Goal: Transaction & Acquisition: Purchase product/service

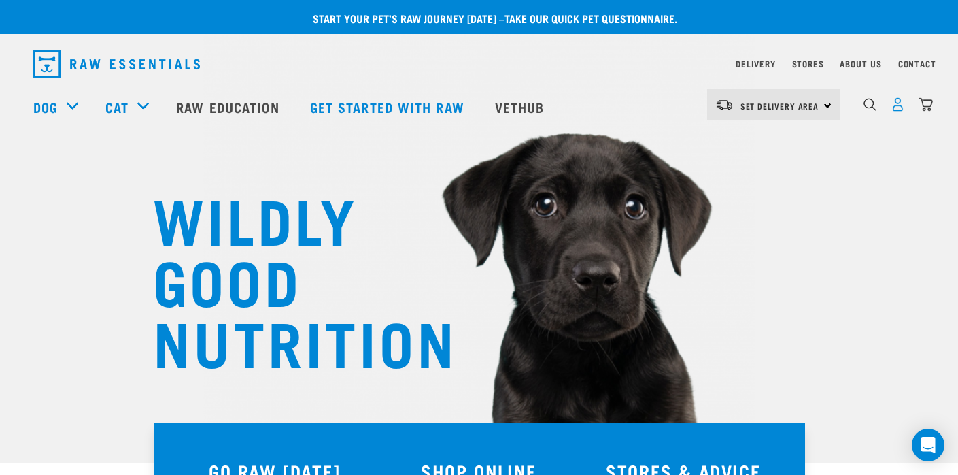
click at [899, 109] on img "dropdown navigation" at bounding box center [898, 104] width 14 height 14
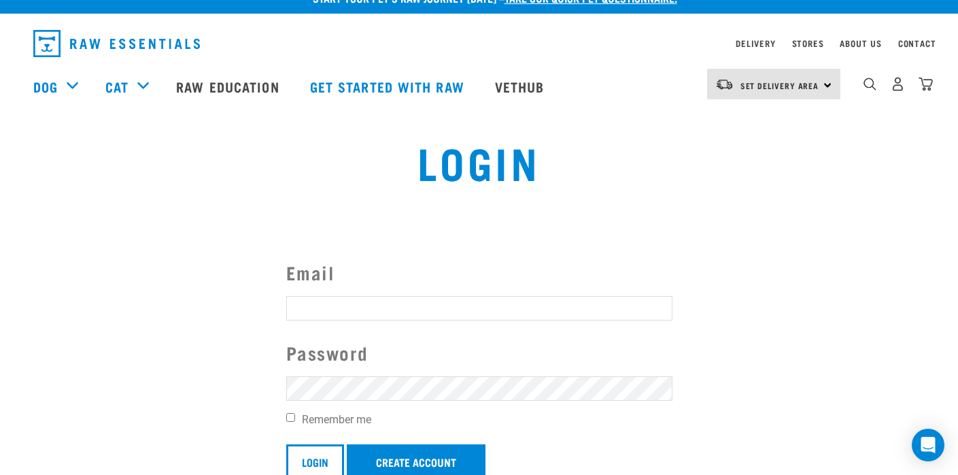
scroll to position [68, 0]
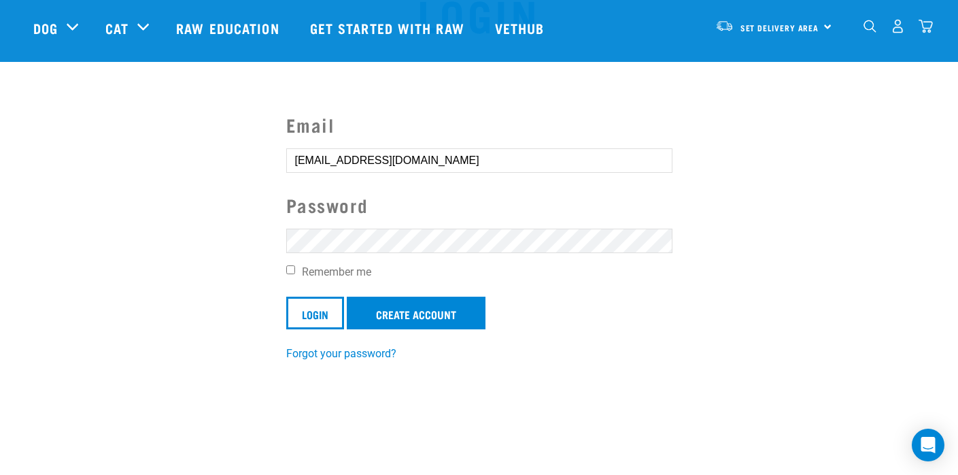
type input "joelandjacqui@yahoo.com.au"
click at [308, 318] on input "Login" at bounding box center [315, 312] width 58 height 33
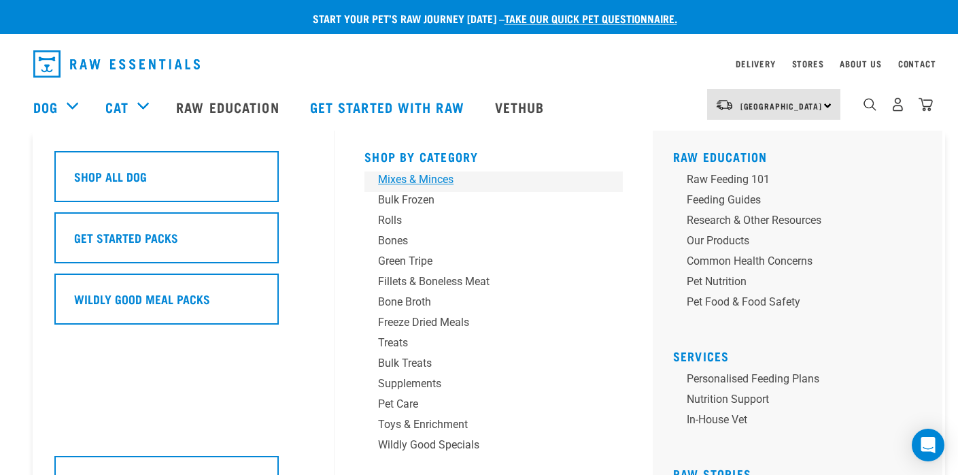
click at [426, 180] on div "Mixes & Minces" at bounding box center [484, 179] width 212 height 16
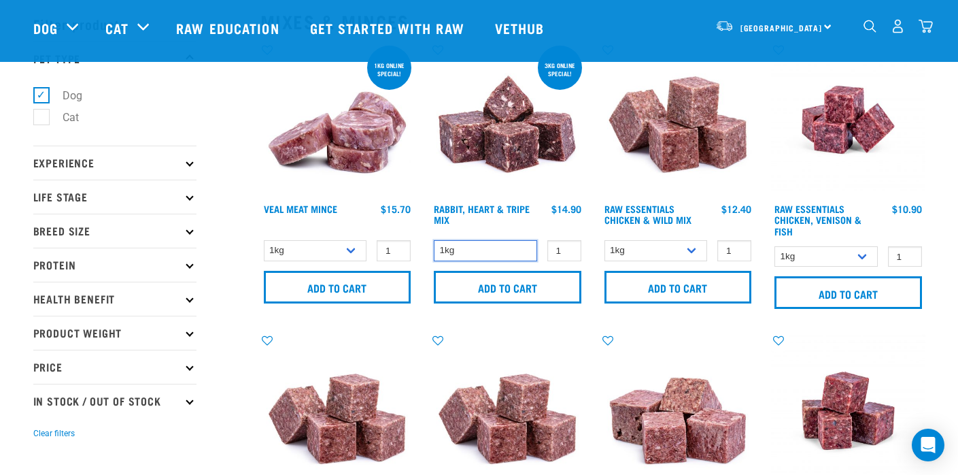
scroll to position [37, 0]
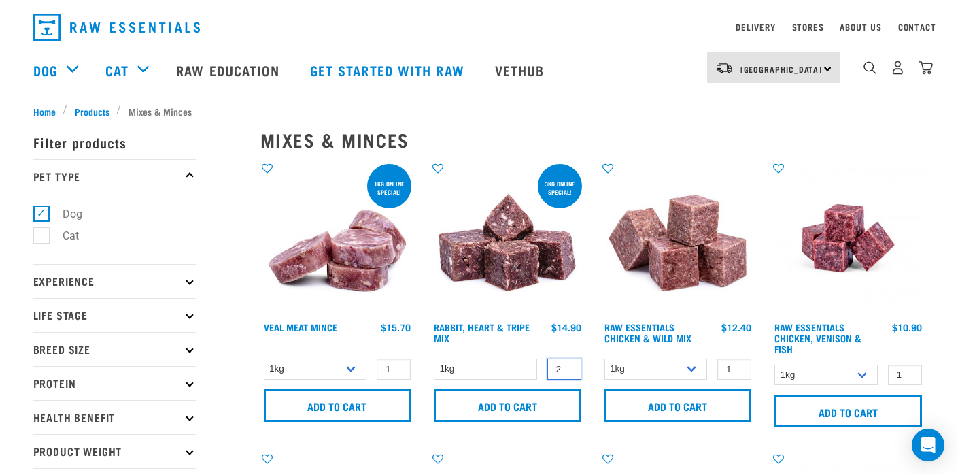
click at [569, 366] on input "2" at bounding box center [564, 368] width 34 height 21
click at [569, 366] on input "3" at bounding box center [564, 368] width 34 height 21
click at [567, 371] on input "2" at bounding box center [564, 368] width 34 height 21
type input "1"
click at [567, 370] on input "1" at bounding box center [564, 368] width 34 height 21
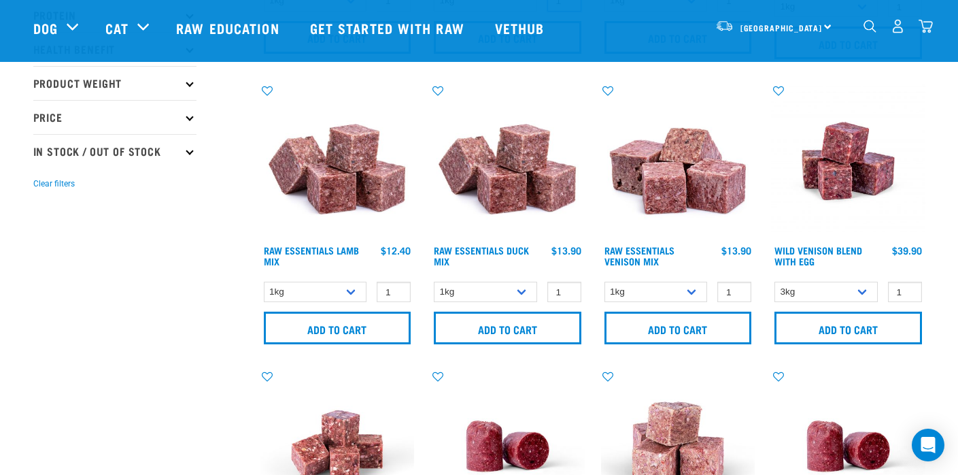
scroll to position [360, 0]
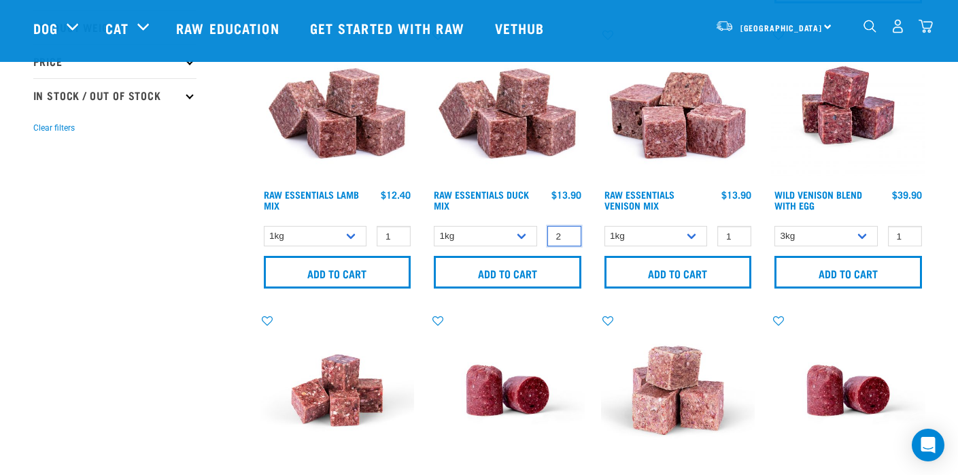
click at [567, 234] on input "2" at bounding box center [564, 236] width 34 height 21
click at [567, 234] on input "3" at bounding box center [564, 236] width 34 height 21
click at [567, 234] on input "4" at bounding box center [564, 236] width 34 height 21
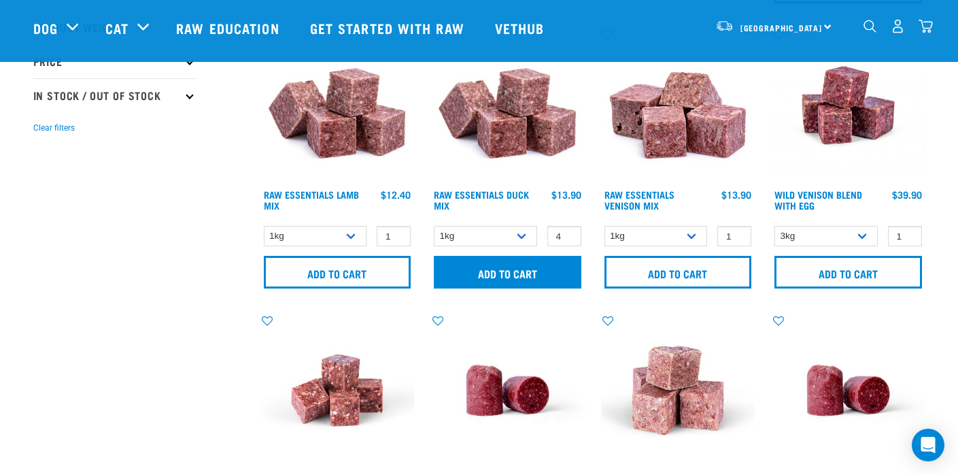
click at [531, 273] on input "Add to cart" at bounding box center [508, 272] width 148 height 33
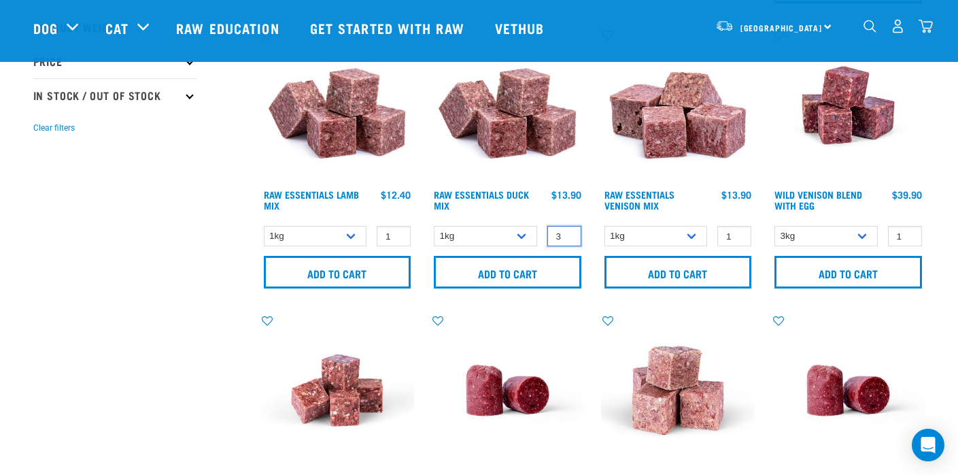
click at [566, 238] on input "3" at bounding box center [564, 236] width 34 height 21
type input "2"
click at [566, 238] on input "2" at bounding box center [564, 236] width 34 height 21
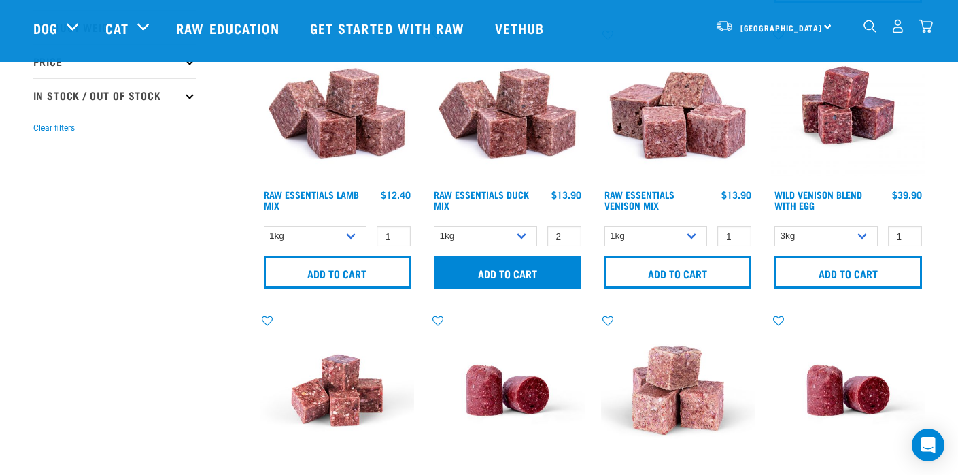
click at [548, 270] on input "Add to cart" at bounding box center [508, 272] width 148 height 33
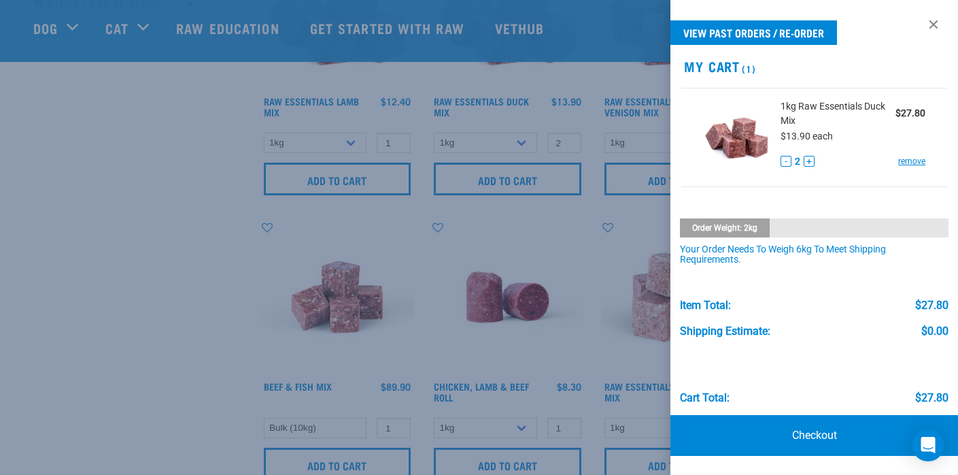
scroll to position [496, 0]
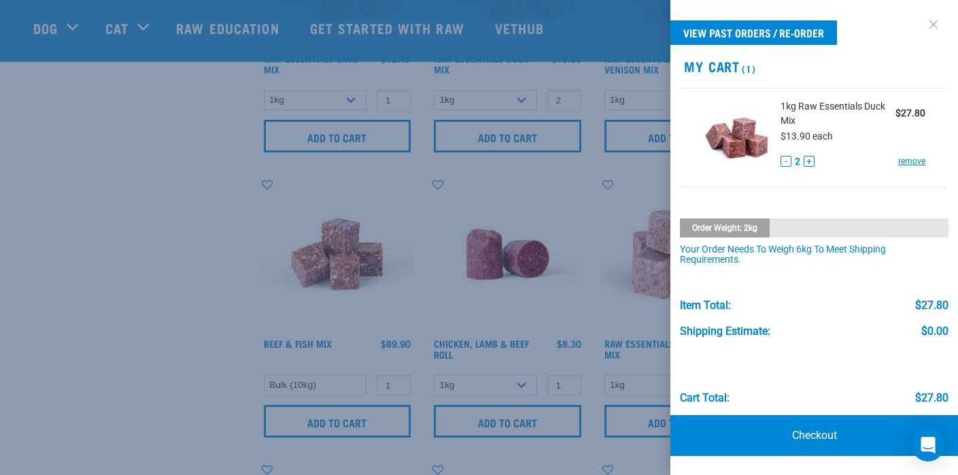
click at [931, 24] on link at bounding box center [934, 25] width 22 height 22
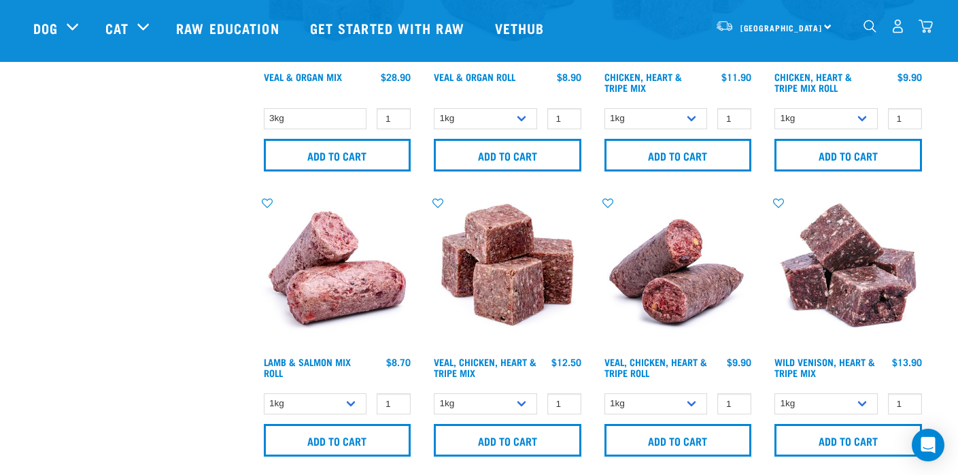
scroll to position [1104, 0]
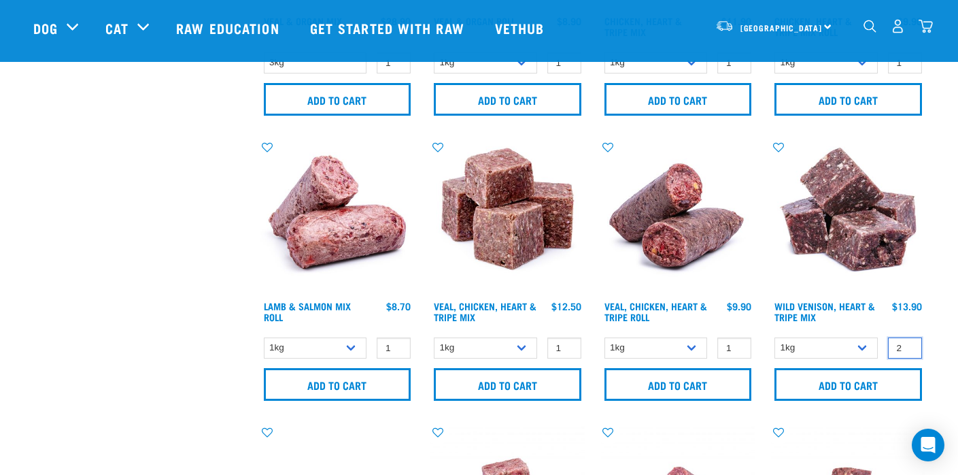
click at [909, 345] on input "2" at bounding box center [905, 347] width 34 height 21
click at [909, 345] on input "3" at bounding box center [905, 347] width 34 height 21
click at [909, 345] on input "4" at bounding box center [905, 347] width 34 height 21
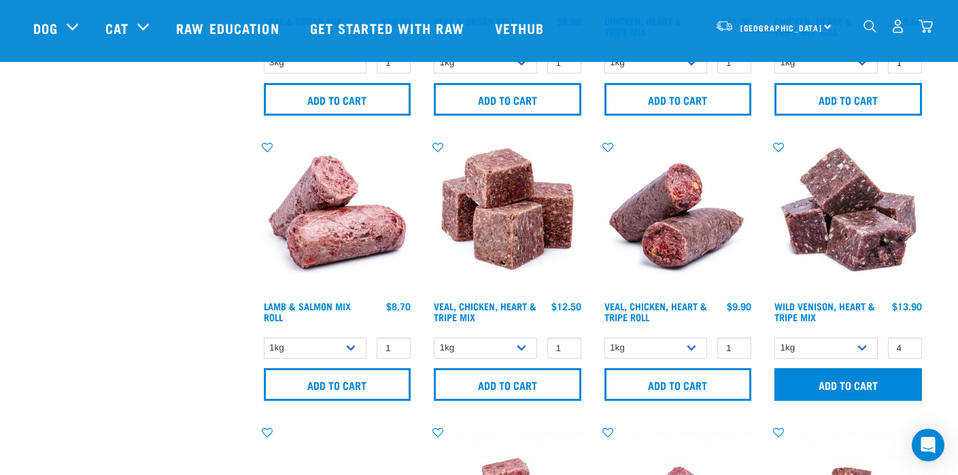
click at [872, 383] on input "Add to cart" at bounding box center [849, 384] width 148 height 33
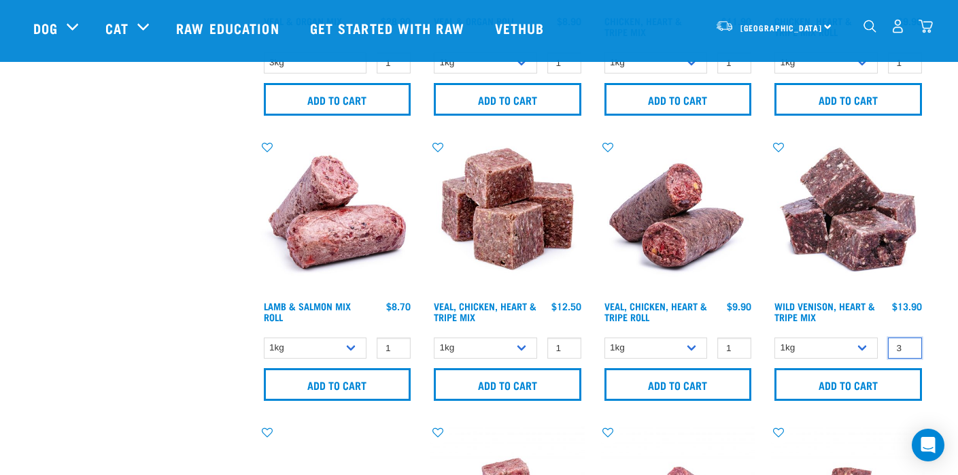
click at [906, 350] on input "3" at bounding box center [905, 347] width 34 height 21
type input "2"
click at [906, 350] on input "2" at bounding box center [905, 347] width 34 height 21
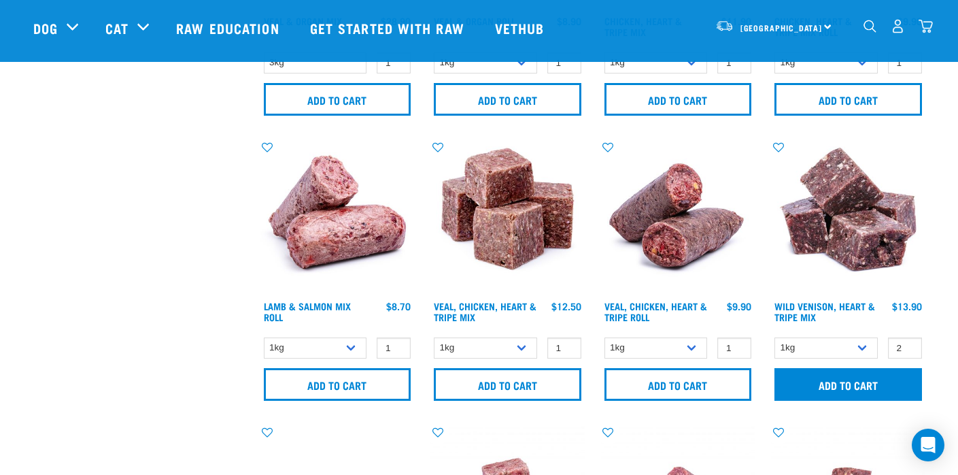
click at [885, 381] on input "Add to cart" at bounding box center [849, 384] width 148 height 33
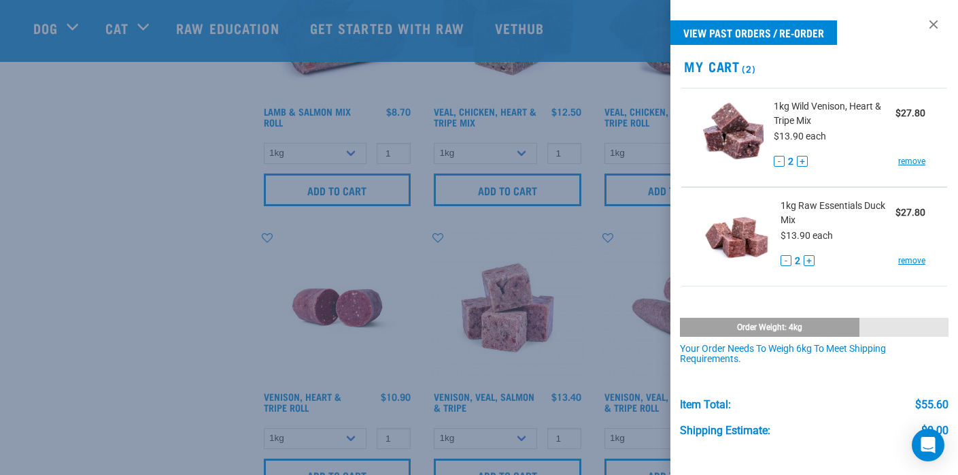
scroll to position [1323, 0]
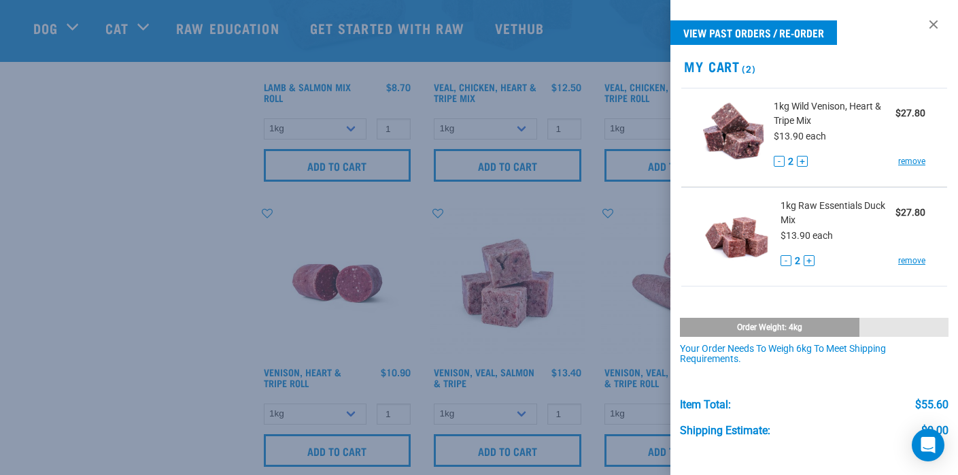
click at [600, 345] on div at bounding box center [479, 237] width 958 height 475
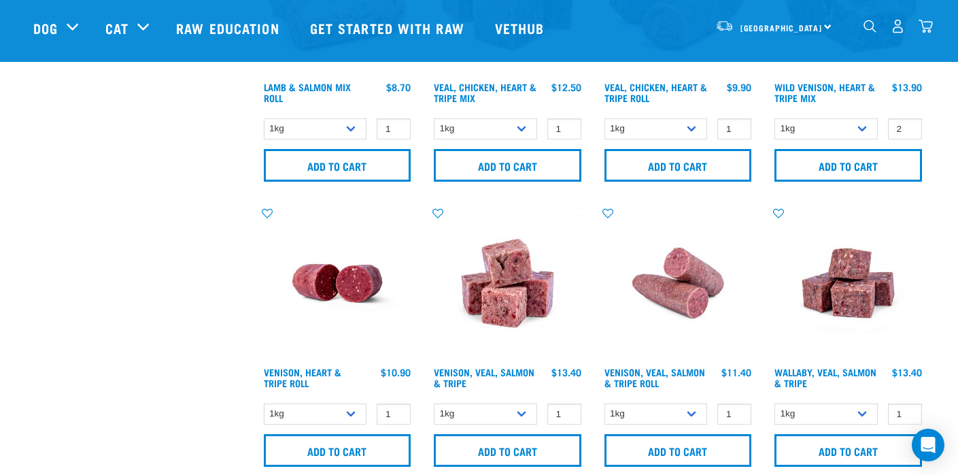
scroll to position [1387, 0]
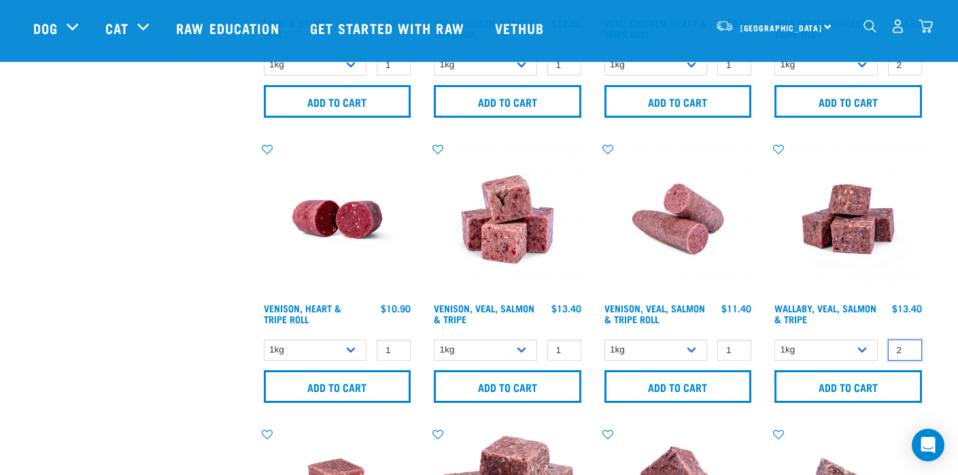
click at [909, 347] on input "2" at bounding box center [905, 349] width 34 height 21
click at [909, 347] on input "3" at bounding box center [905, 349] width 34 height 21
type input "4"
click at [909, 347] on input "4" at bounding box center [905, 349] width 34 height 21
click at [863, 395] on input "Add to cart" at bounding box center [849, 386] width 148 height 33
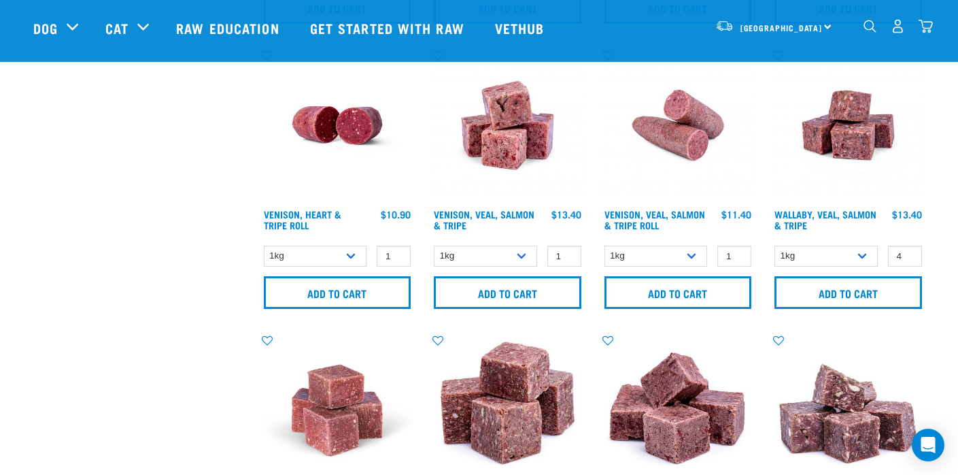
scroll to position [1586, 0]
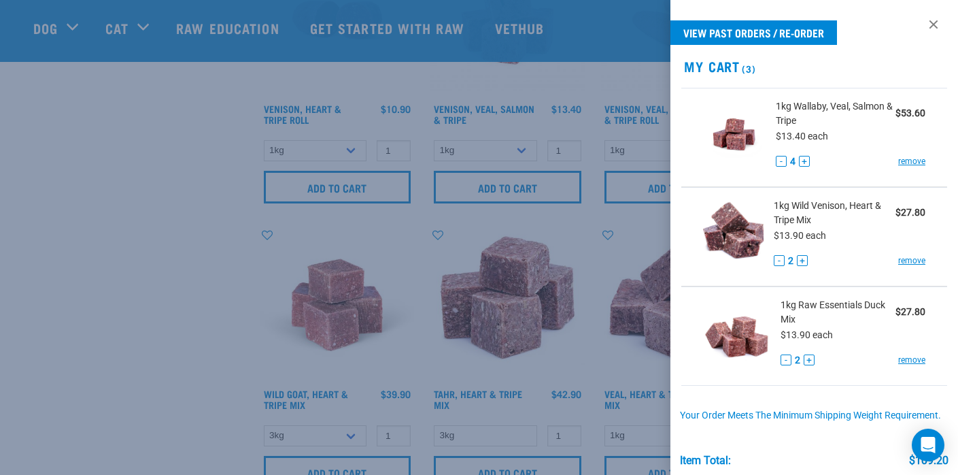
click at [617, 354] on div at bounding box center [479, 237] width 958 height 475
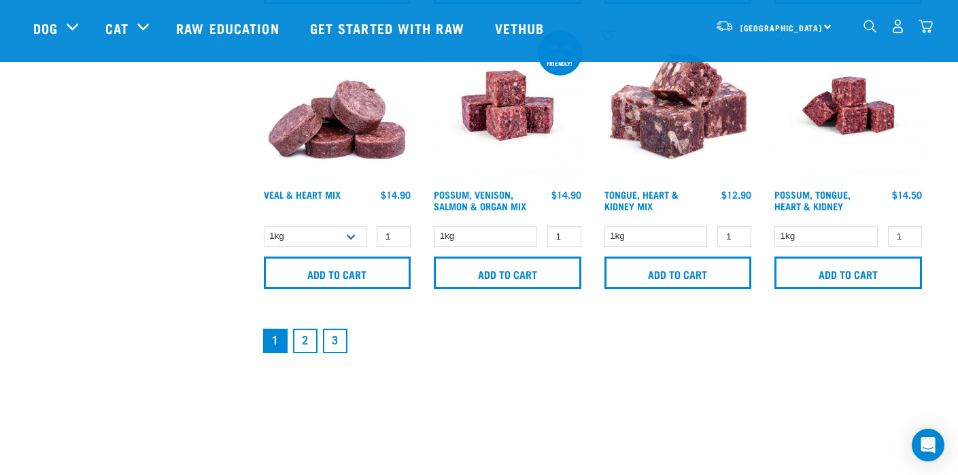
scroll to position [2013, 0]
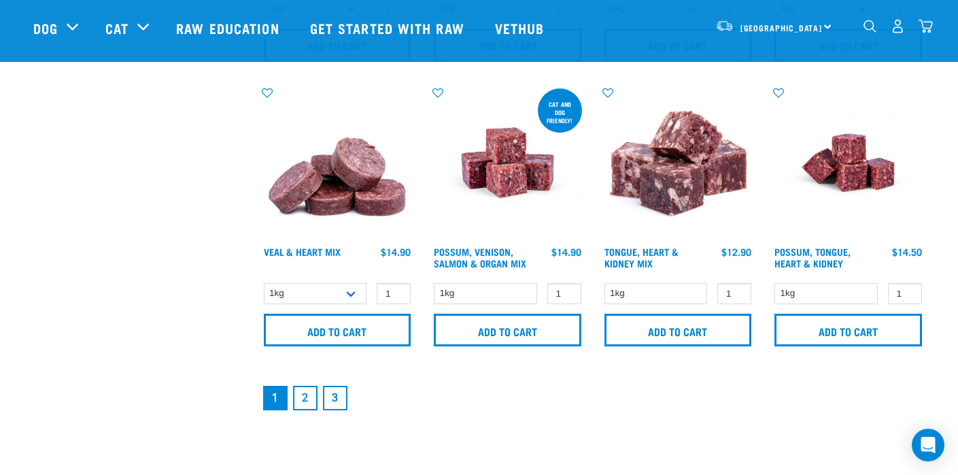
click at [309, 398] on link "2" at bounding box center [305, 398] width 24 height 24
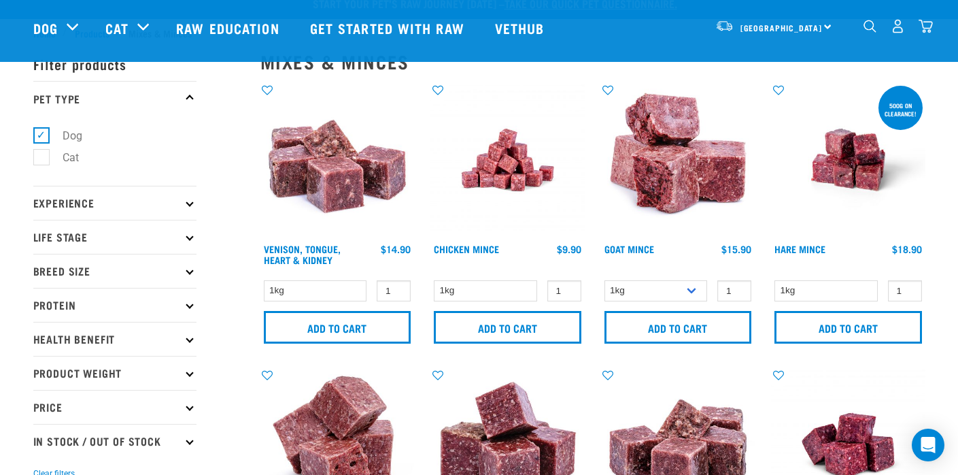
scroll to position [44, 0]
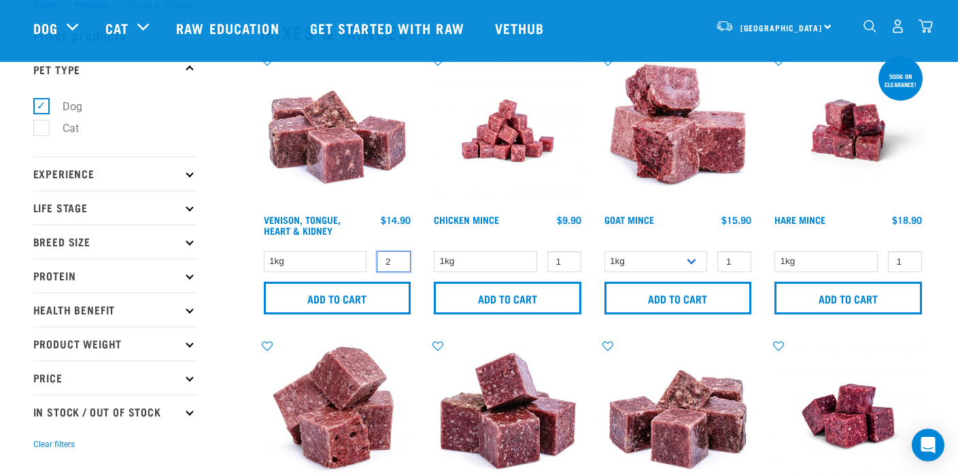
click at [396, 257] on input "2" at bounding box center [394, 261] width 34 height 21
click at [396, 257] on input "3" at bounding box center [394, 261] width 34 height 21
type input "2"
click at [396, 264] on input "2" at bounding box center [394, 261] width 34 height 21
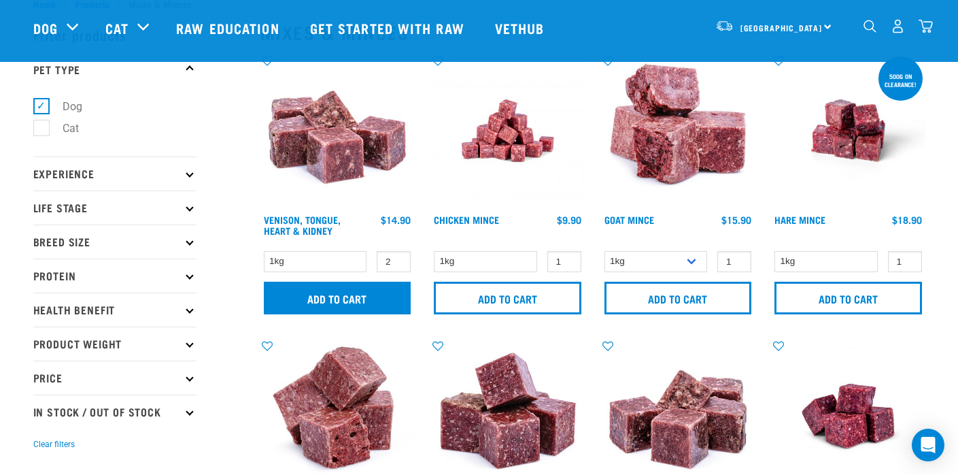
click at [359, 293] on input "Add to cart" at bounding box center [338, 298] width 148 height 33
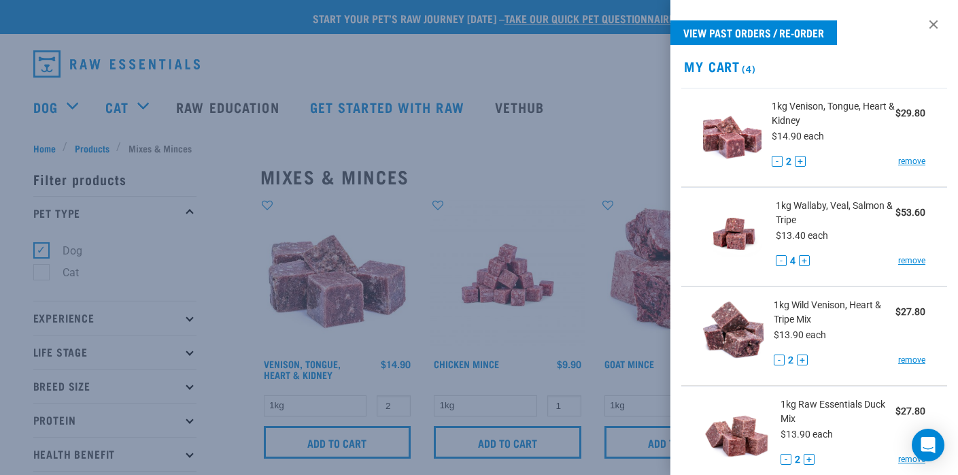
click at [583, 245] on div at bounding box center [479, 237] width 958 height 475
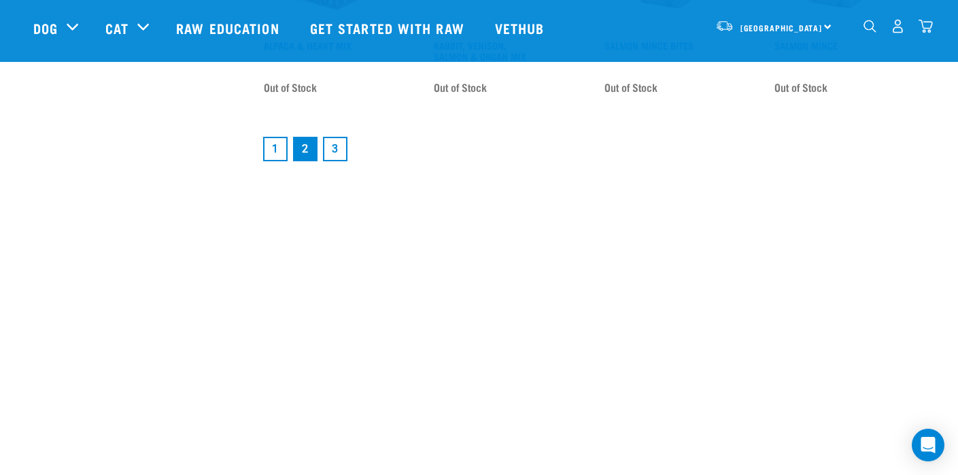
scroll to position [2101, 0]
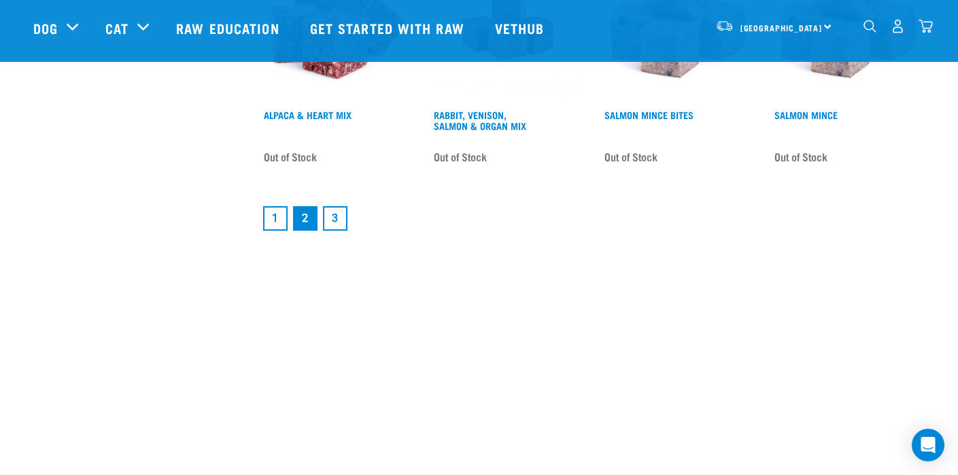
click at [273, 220] on link "1" at bounding box center [275, 218] width 24 height 24
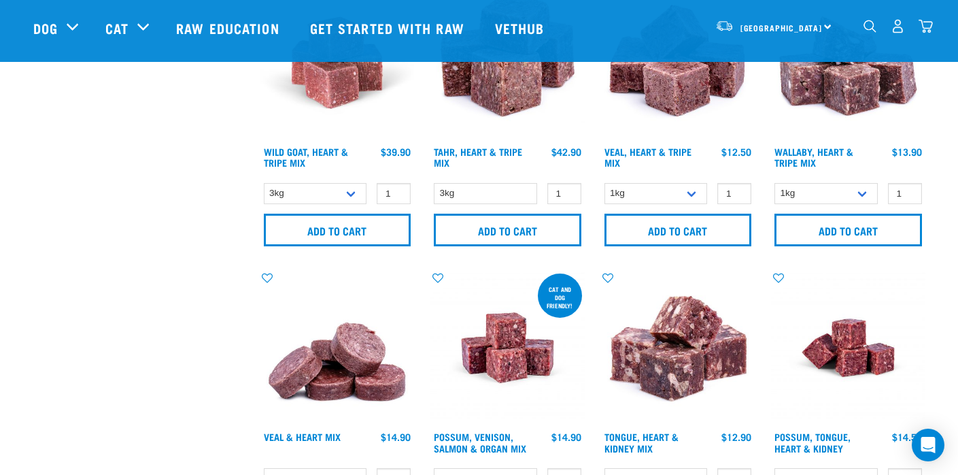
scroll to position [1913, 0]
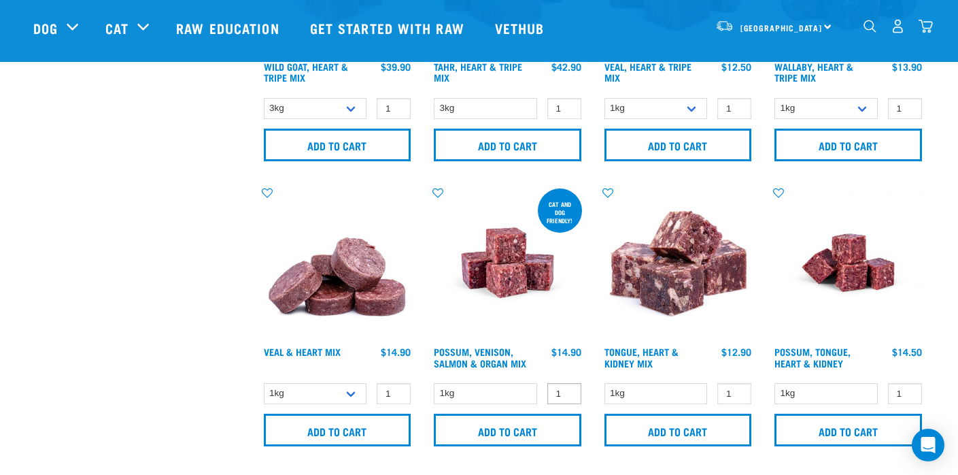
type input "2"
click at [569, 389] on input "2" at bounding box center [564, 393] width 34 height 21
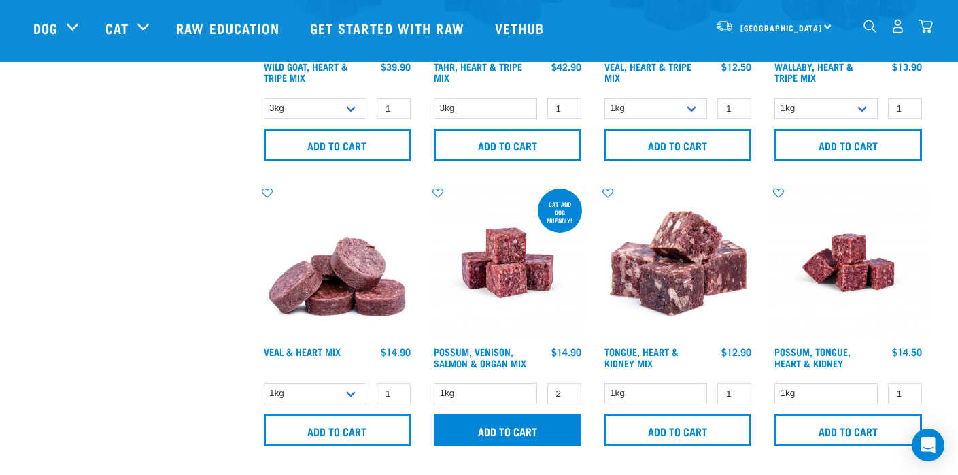
click at [539, 427] on input "Add to cart" at bounding box center [508, 429] width 148 height 33
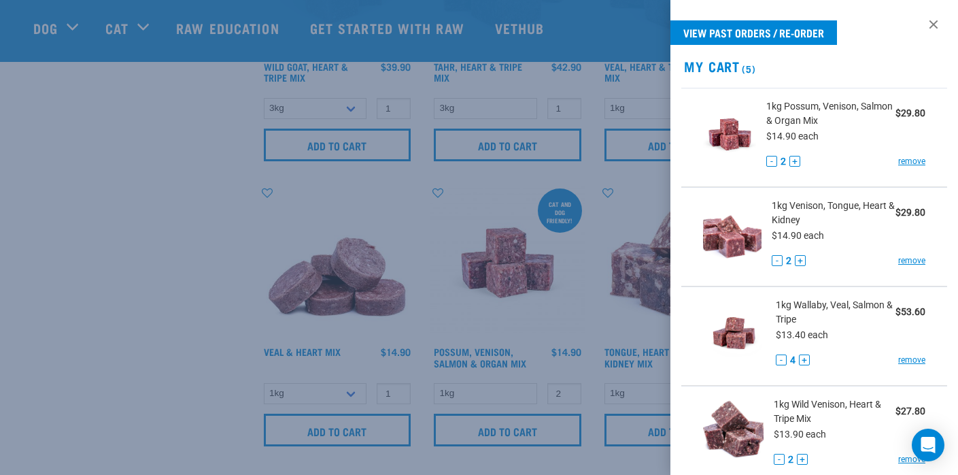
scroll to position [360, 0]
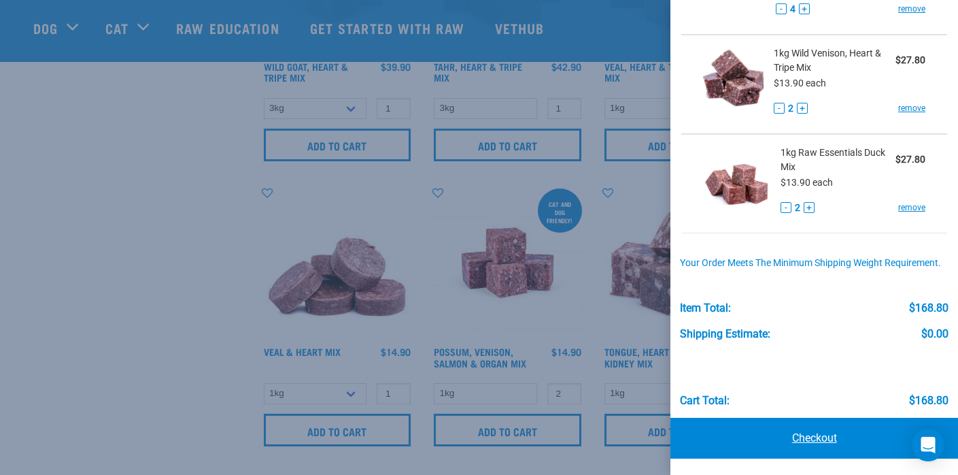
click at [838, 437] on link "Checkout" at bounding box center [815, 438] width 288 height 41
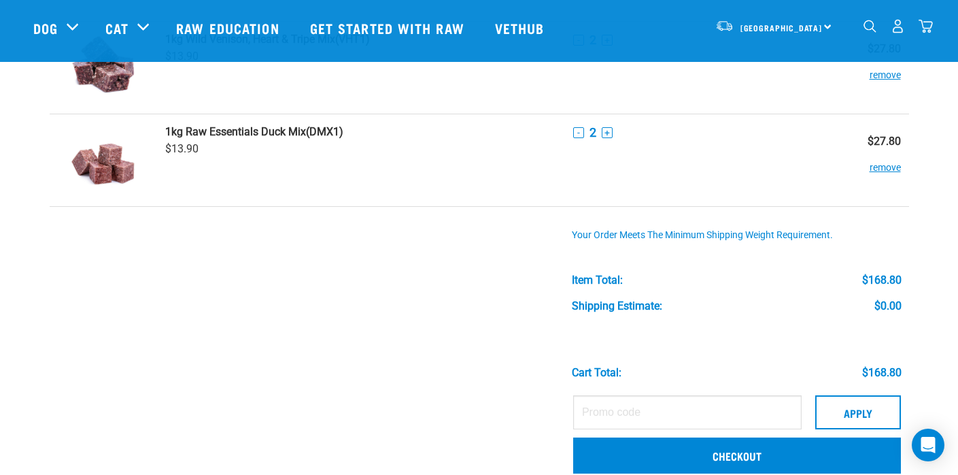
scroll to position [386, 0]
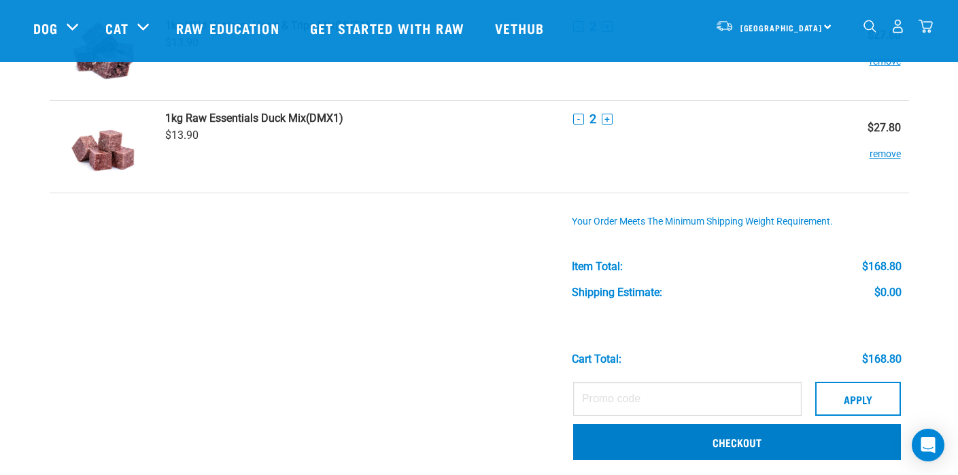
click at [658, 442] on link "Checkout" at bounding box center [737, 441] width 328 height 35
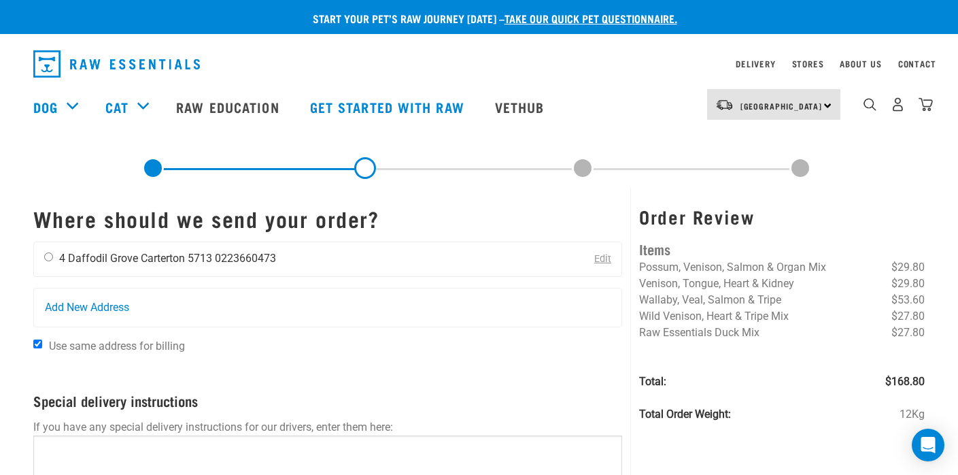
click at [48, 260] on input "radio" at bounding box center [48, 256] width 9 height 9
radio input "true"
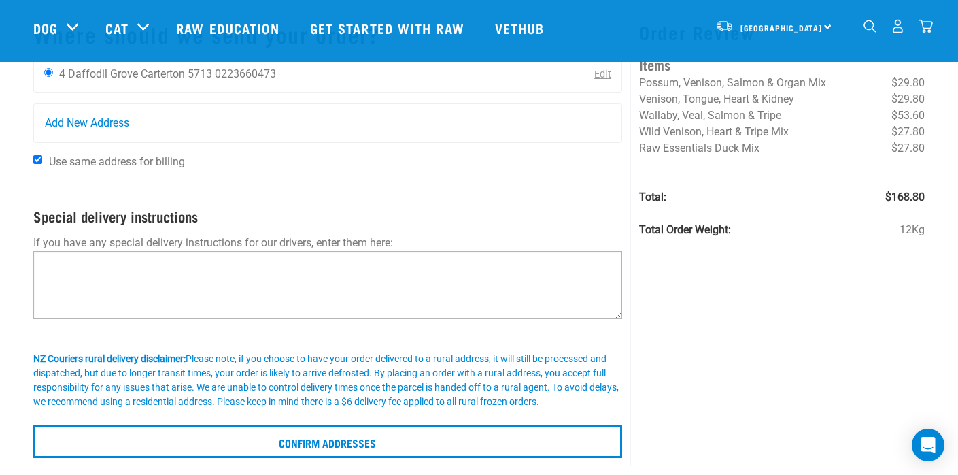
scroll to position [131, 0]
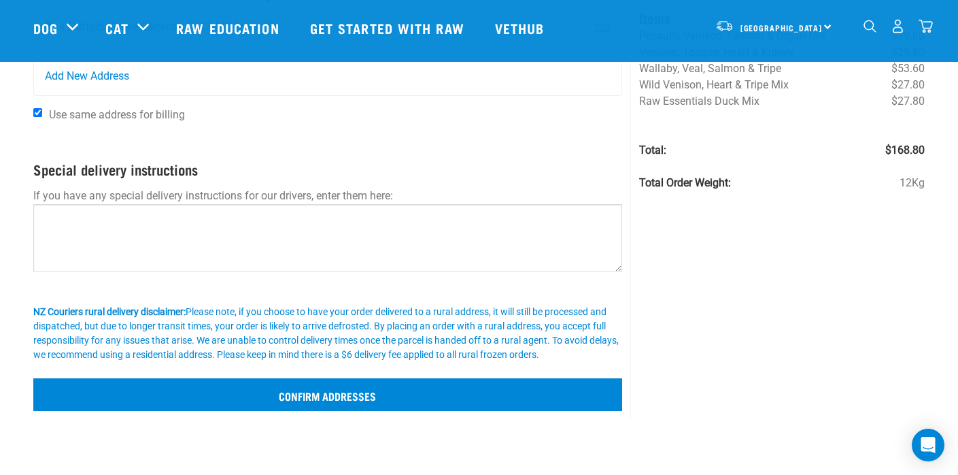
click at [340, 390] on input "Confirm addresses" at bounding box center [328, 394] width 590 height 33
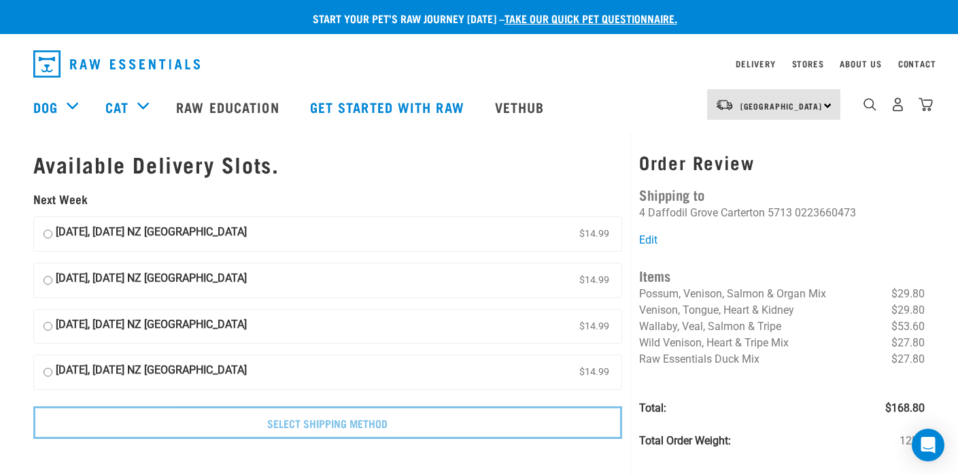
click at [46, 227] on input "[DATE], [DATE] NZ [GEOGRAPHIC_DATA] $14.99" at bounding box center [48, 234] width 9 height 20
radio input "true"
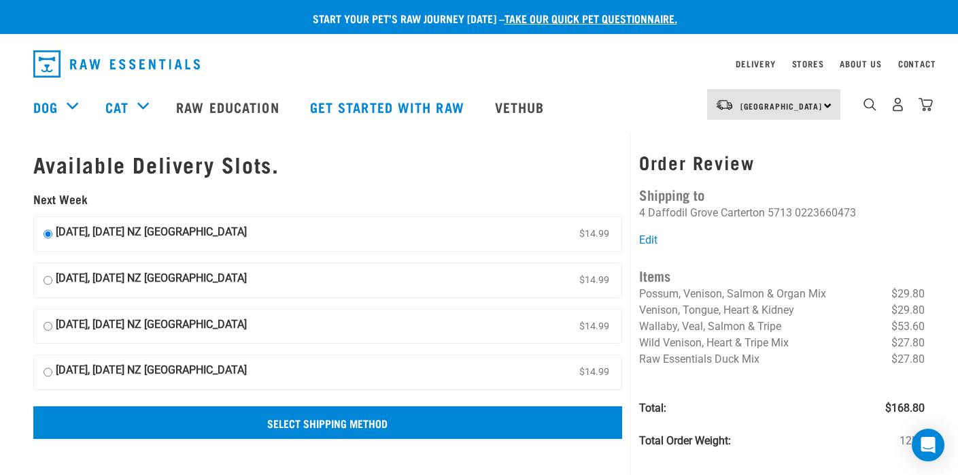
click at [337, 416] on input "Select Shipping Method" at bounding box center [328, 422] width 590 height 33
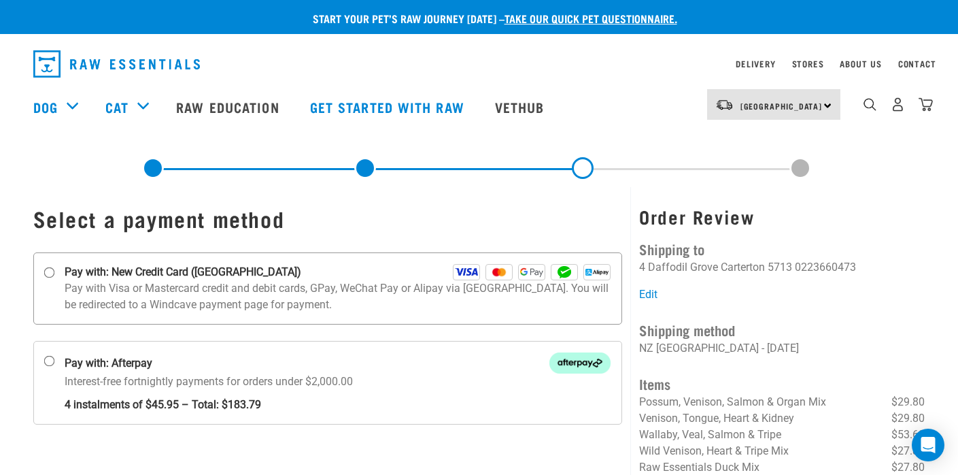
click at [49, 271] on input "Pay with: New Credit Card ([GEOGRAPHIC_DATA])" at bounding box center [49, 272] width 11 height 11
radio input "true"
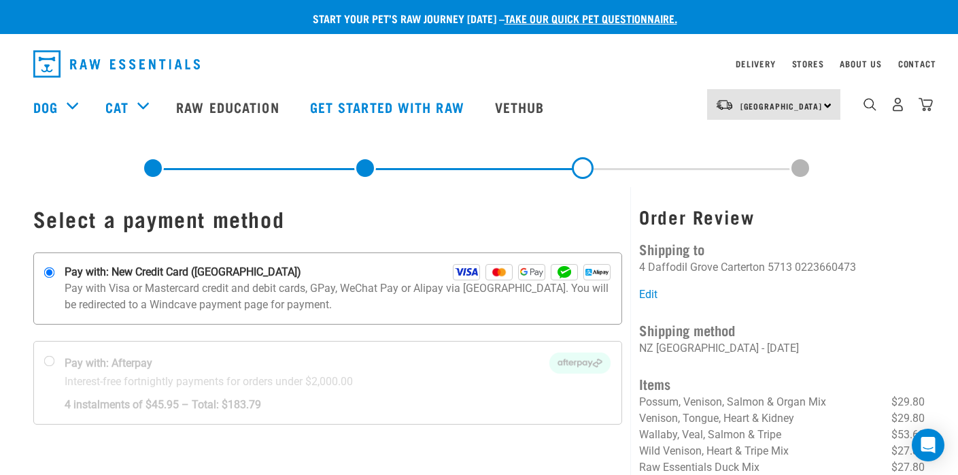
click at [158, 286] on p "Pay with Visa or Mastercard credit and debit cards, GPay, WeChat Pay or Alipay …" at bounding box center [338, 296] width 547 height 33
click at [54, 278] on input "Pay with: New Credit Card (Windcave)" at bounding box center [49, 272] width 11 height 11
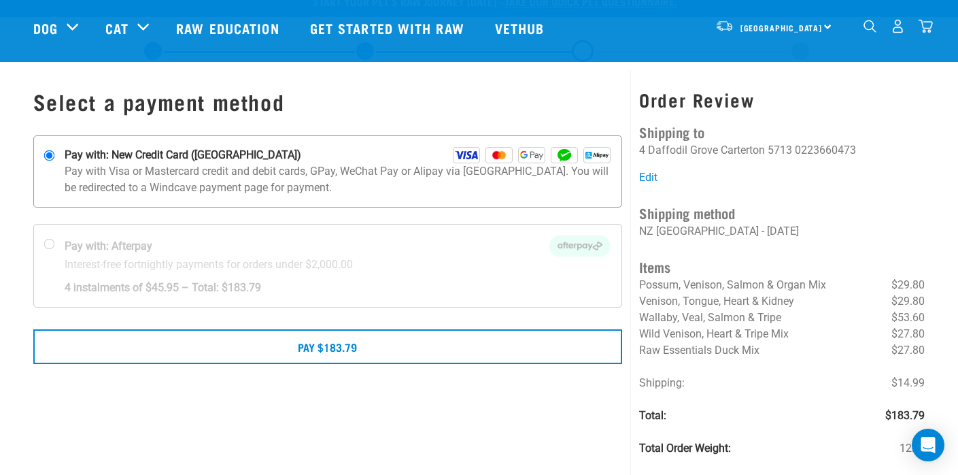
scroll to position [117, 0]
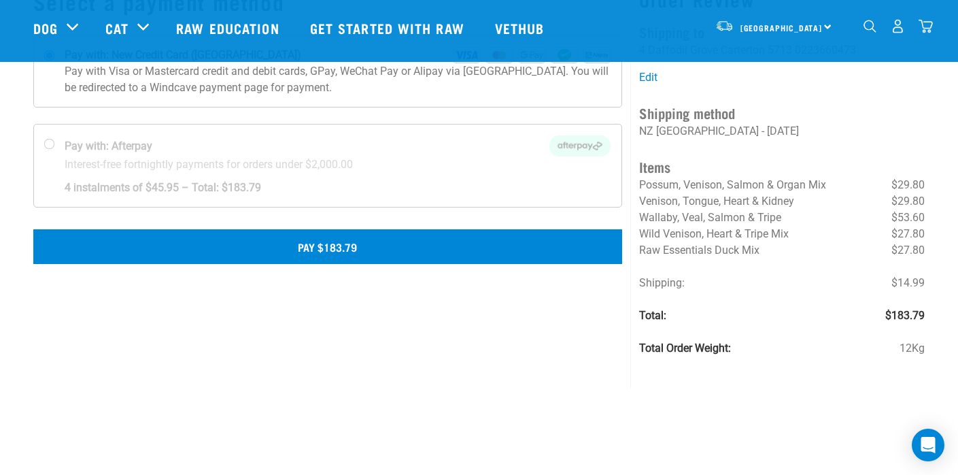
click at [347, 247] on button "Pay $183.79" at bounding box center [328, 246] width 590 height 34
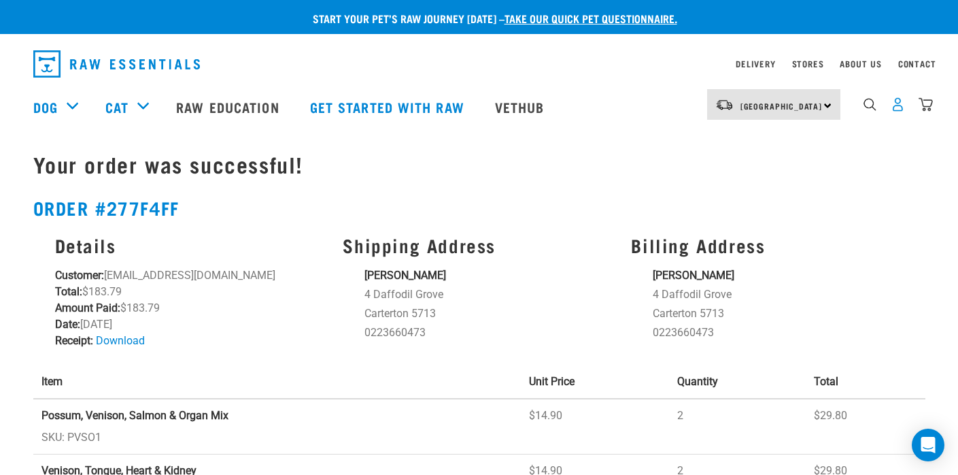
click at [899, 105] on img "dropdown navigation" at bounding box center [898, 104] width 14 height 14
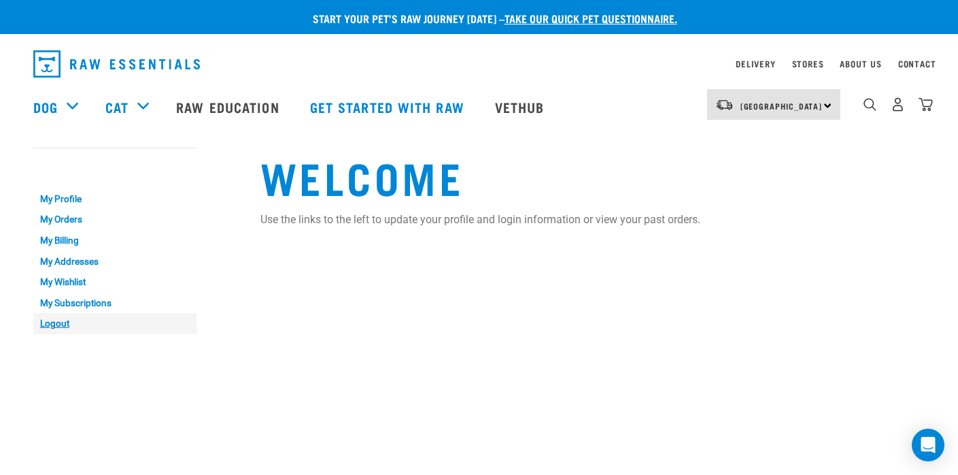
click at [61, 320] on link "Logout" at bounding box center [114, 323] width 163 height 21
